Goal: Information Seeking & Learning: Learn about a topic

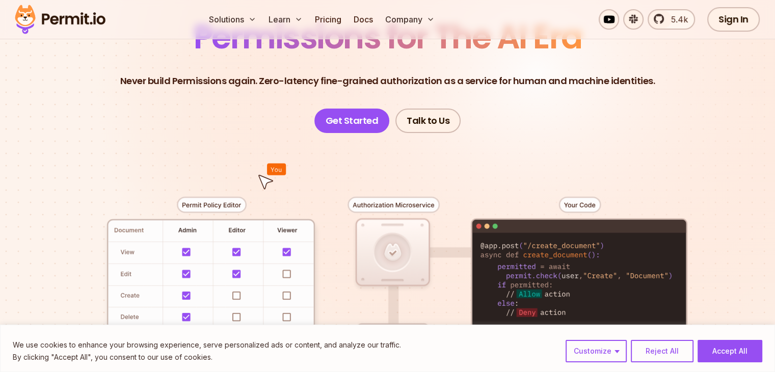
scroll to position [153, 0]
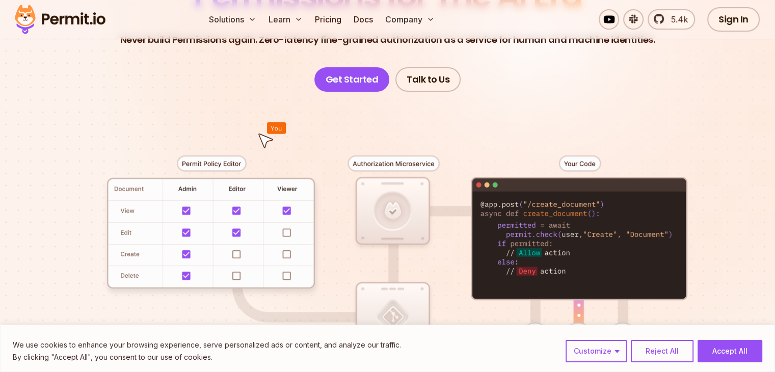
click at [724, 351] on button "Accept All" at bounding box center [730, 351] width 65 height 22
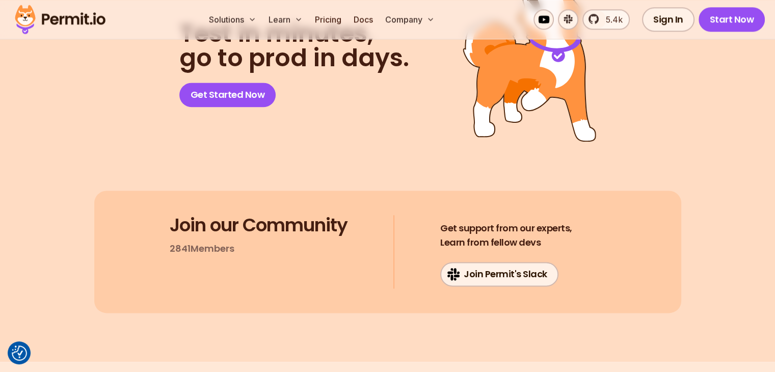
scroll to position [5506, 0]
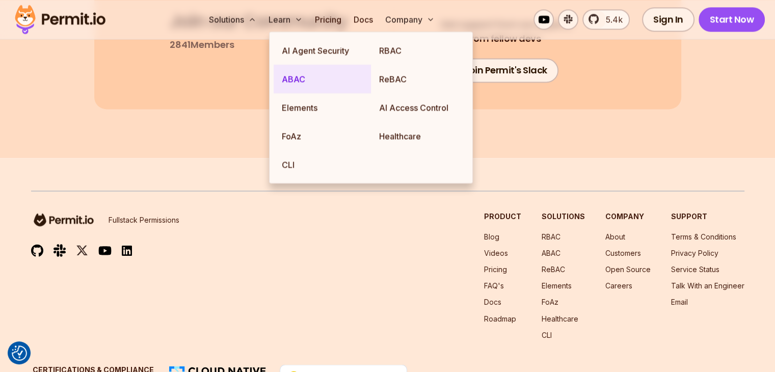
click at [297, 86] on link "ABAC" at bounding box center [322, 79] width 97 height 29
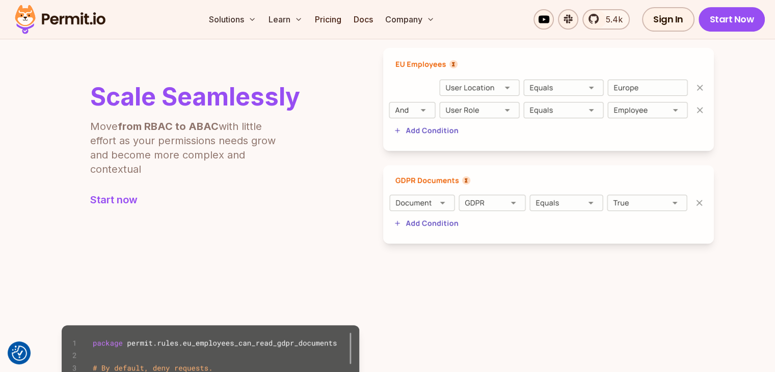
scroll to position [408, 0]
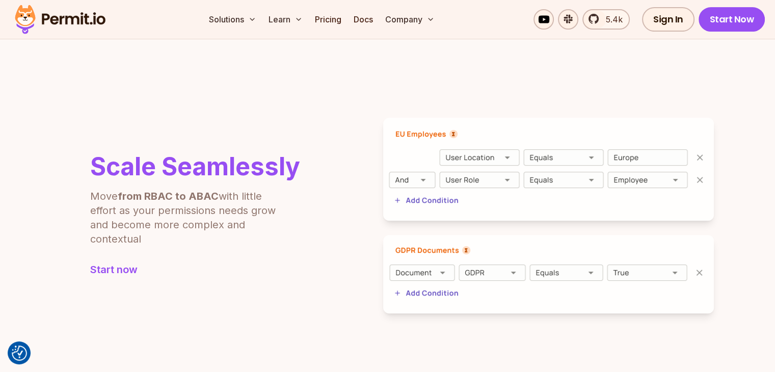
scroll to position [357, 0]
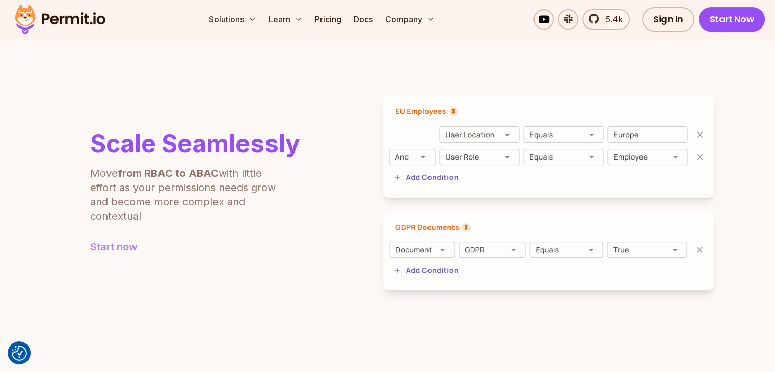
click at [241, 242] on link "Start now" at bounding box center [195, 247] width 210 height 14
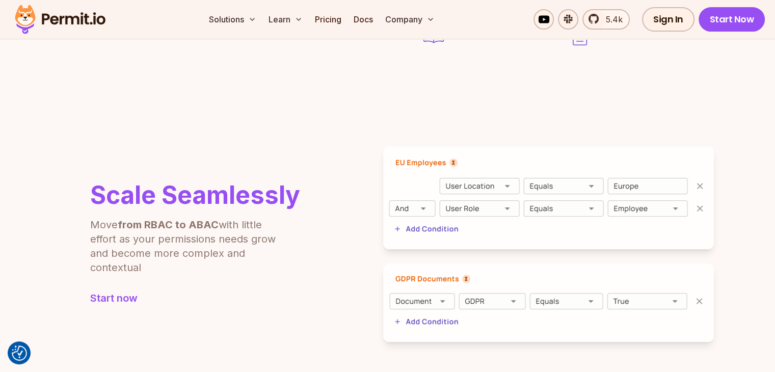
scroll to position [306, 0]
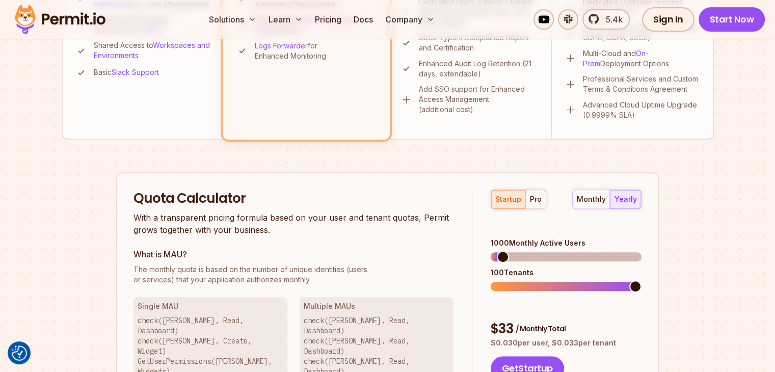
scroll to position [662, 0]
